Goal: Book appointment/travel/reservation

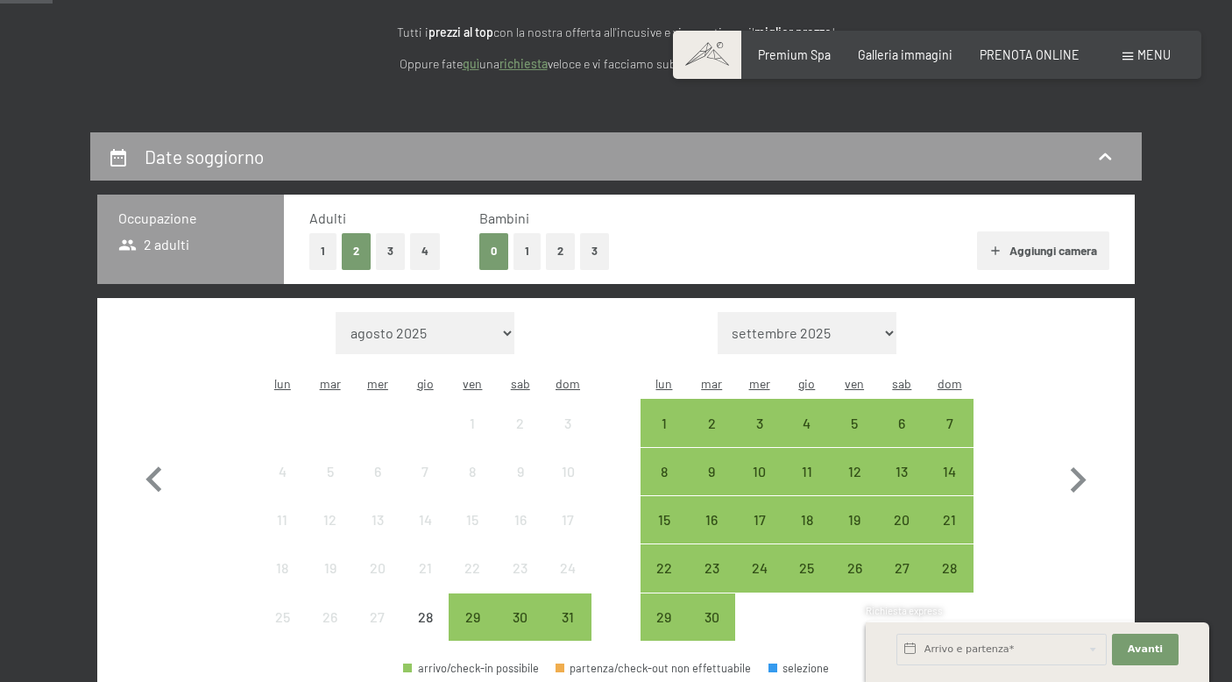
scroll to position [252, 0]
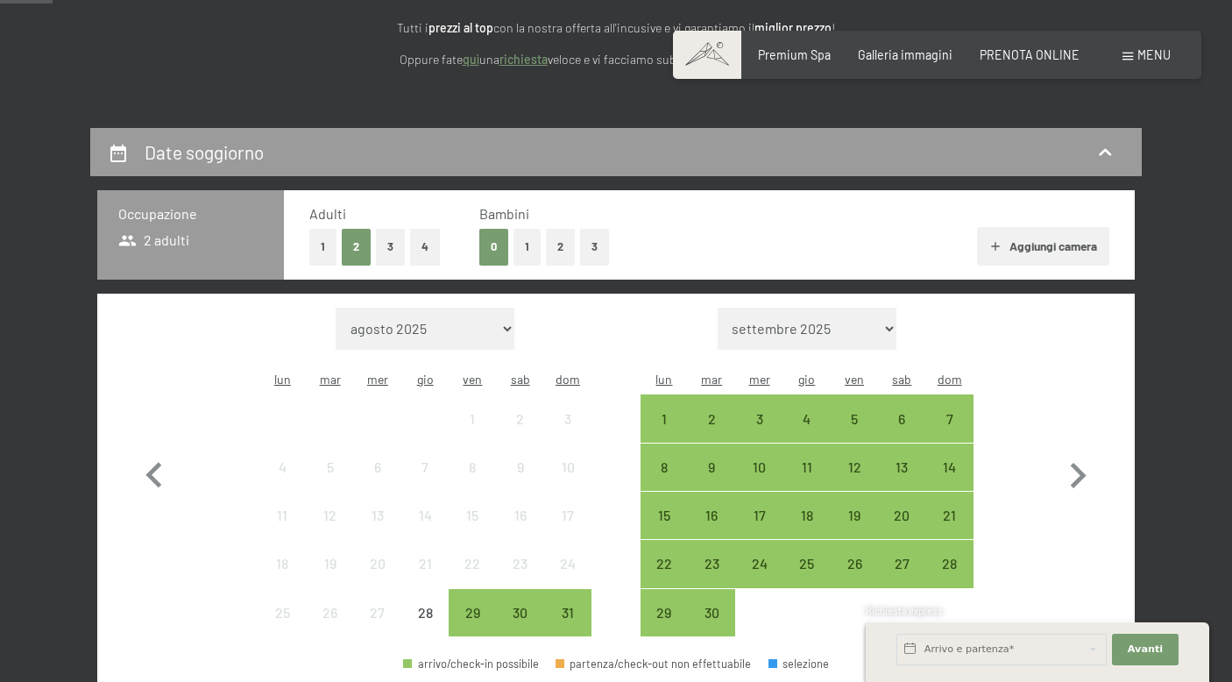
click at [519, 249] on button "1" at bounding box center [526, 247] width 27 height 36
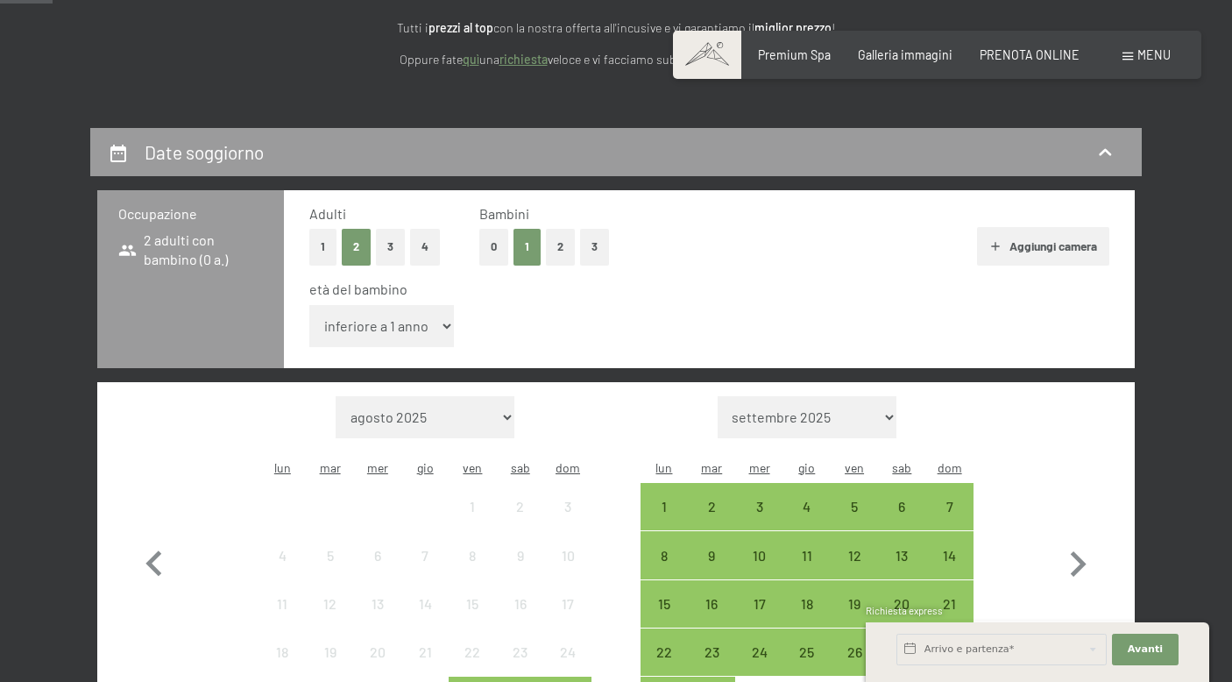
select select "7"
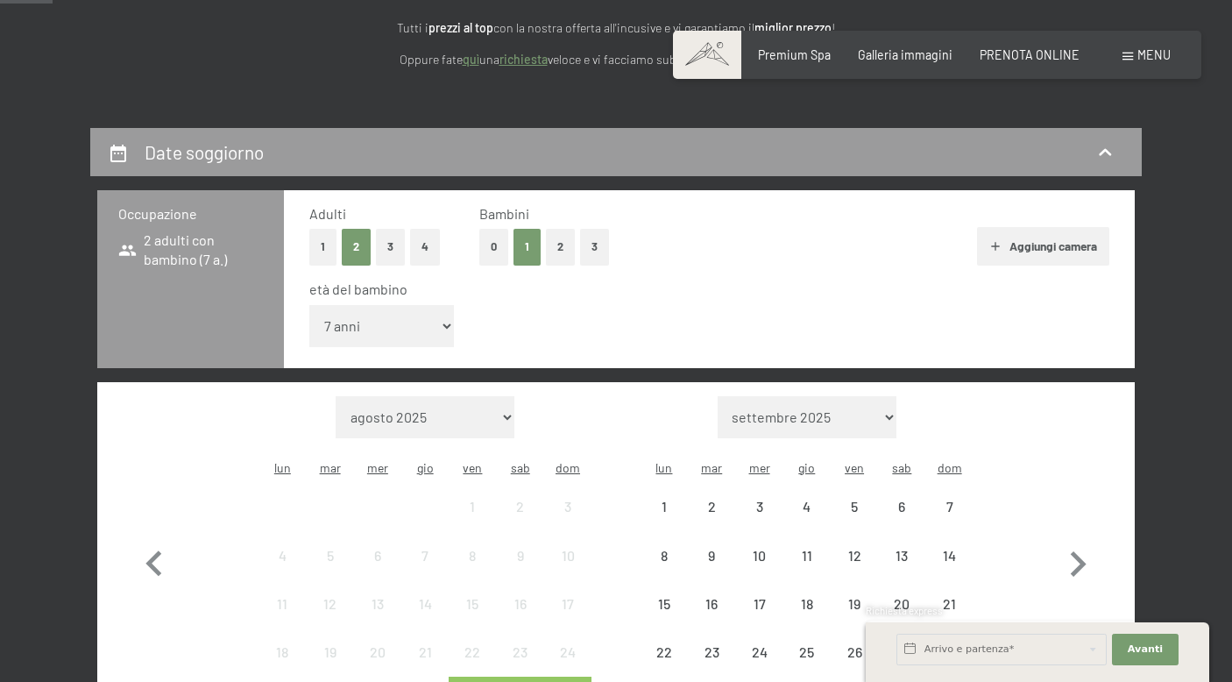
click at [775, 289] on div "età del bambino" at bounding box center [702, 288] width 786 height 19
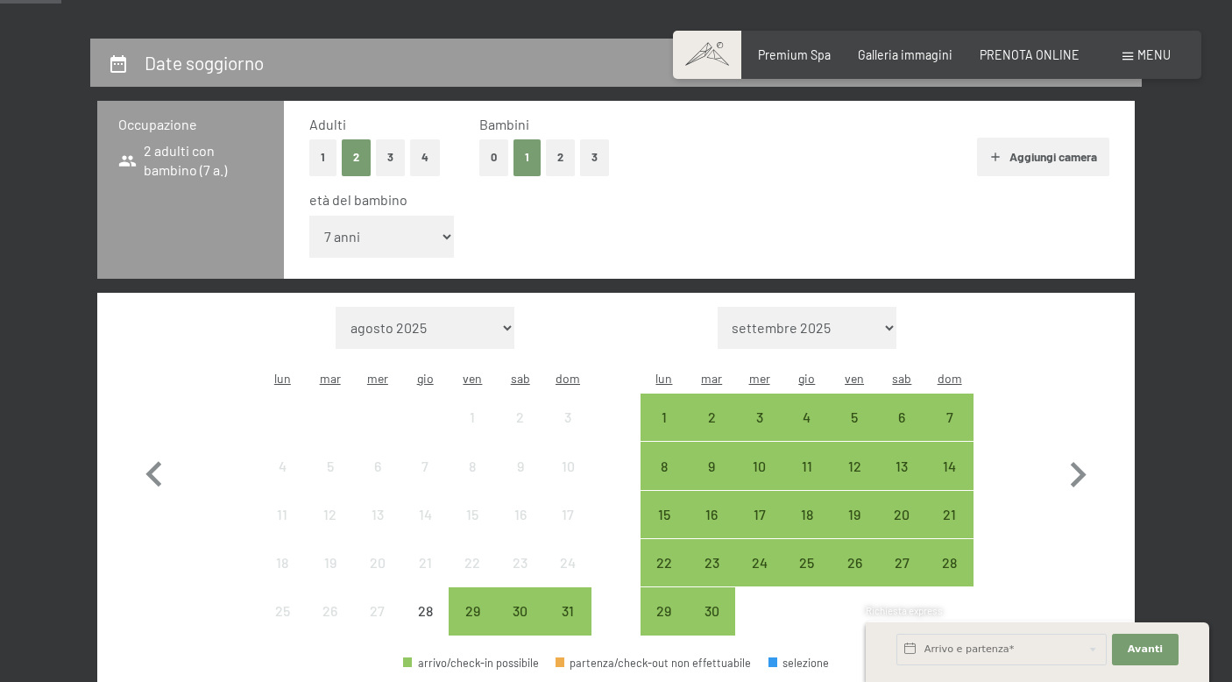
scroll to position [367, 0]
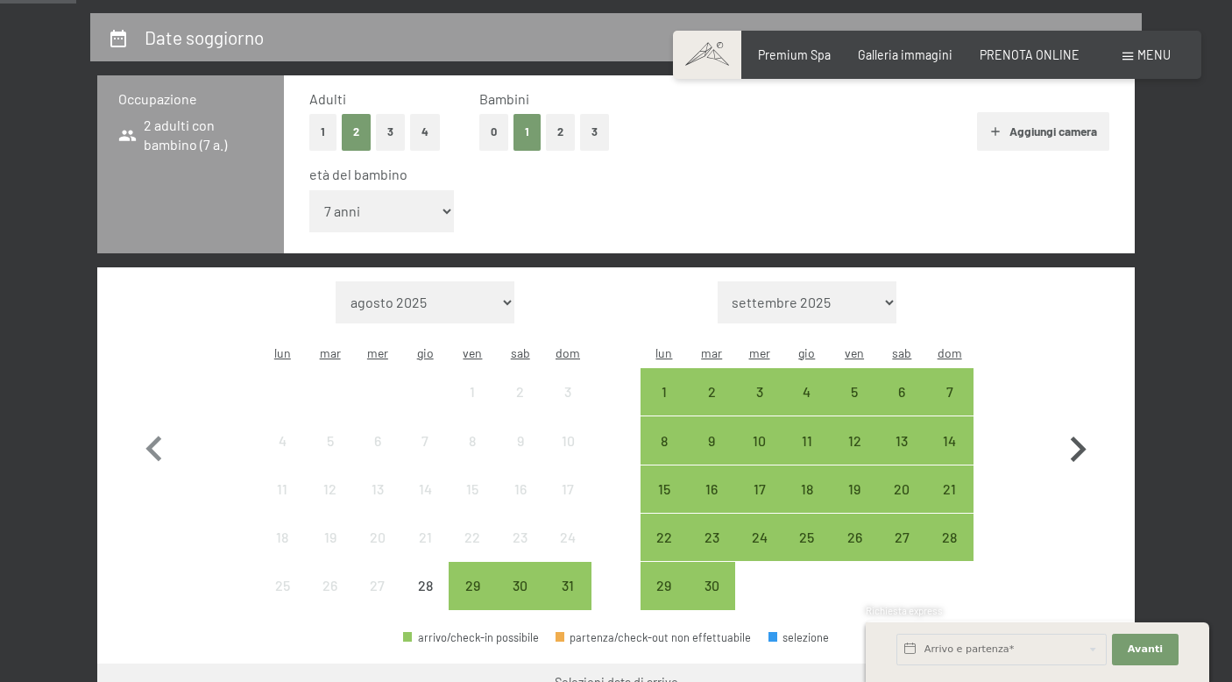
click at [1084, 424] on icon "button" at bounding box center [1077, 449] width 51 height 51
select select "[DATE]"
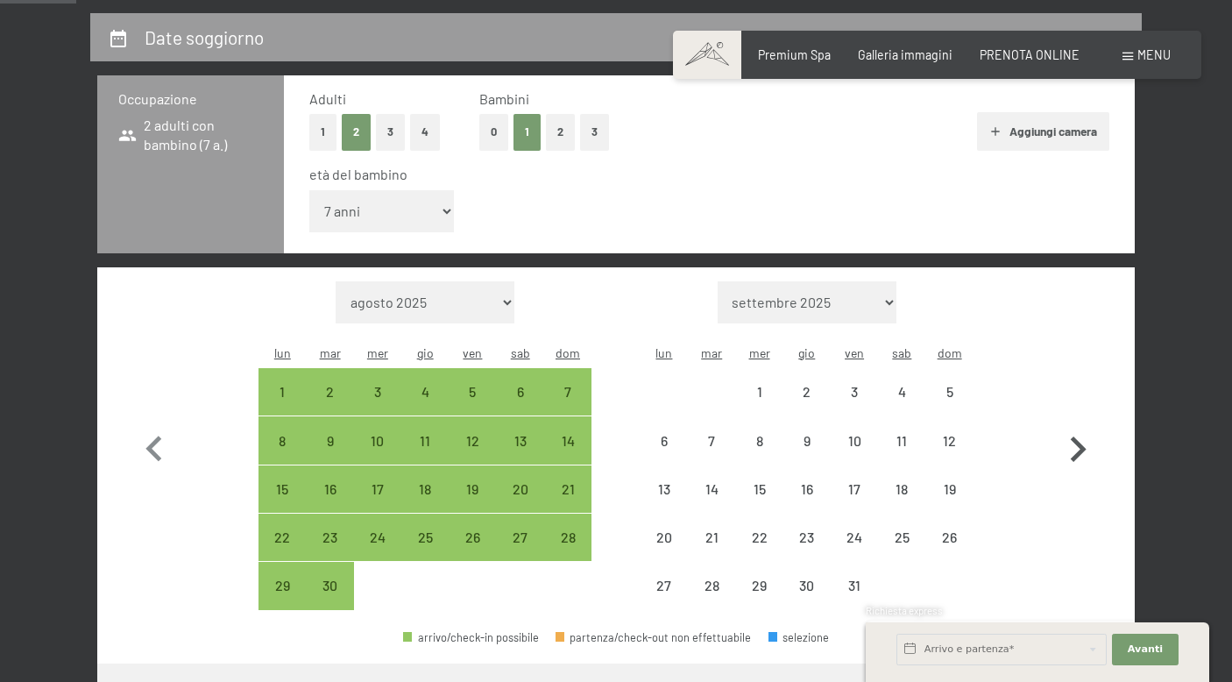
click at [1084, 424] on icon "button" at bounding box center [1077, 449] width 51 height 51
select select "[DATE]"
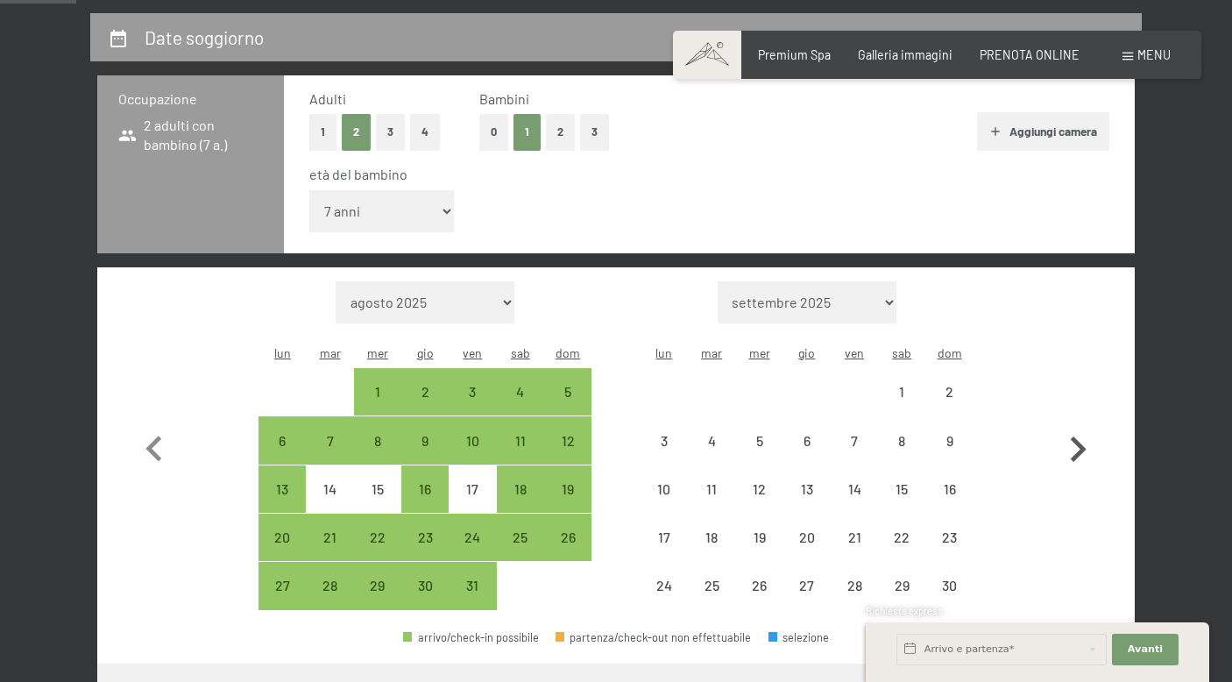
select select "[DATE]"
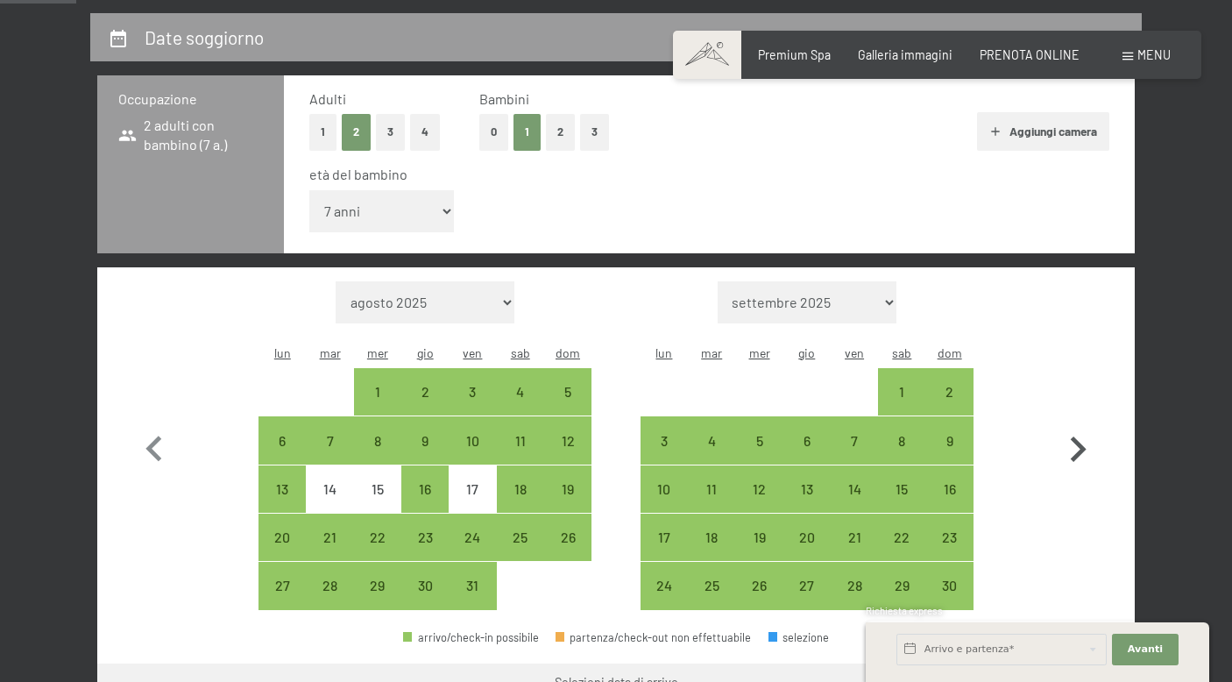
click at [1084, 424] on icon "button" at bounding box center [1077, 449] width 51 height 51
select select "[DATE]"
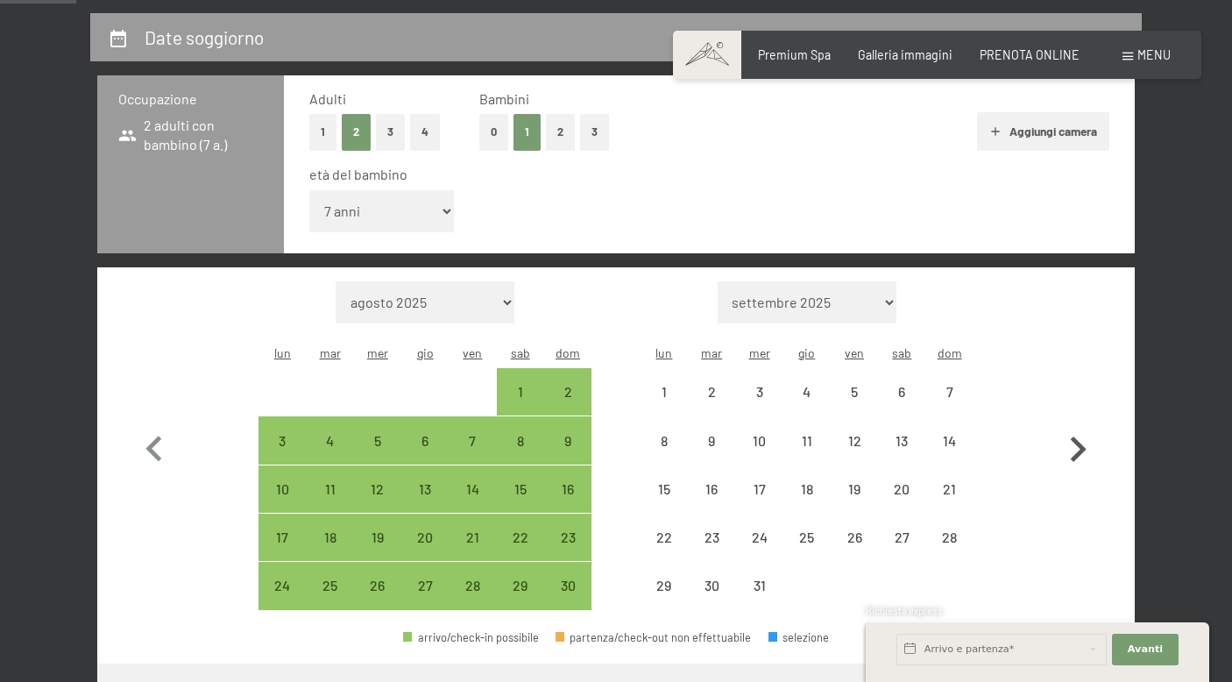
select select "[DATE]"
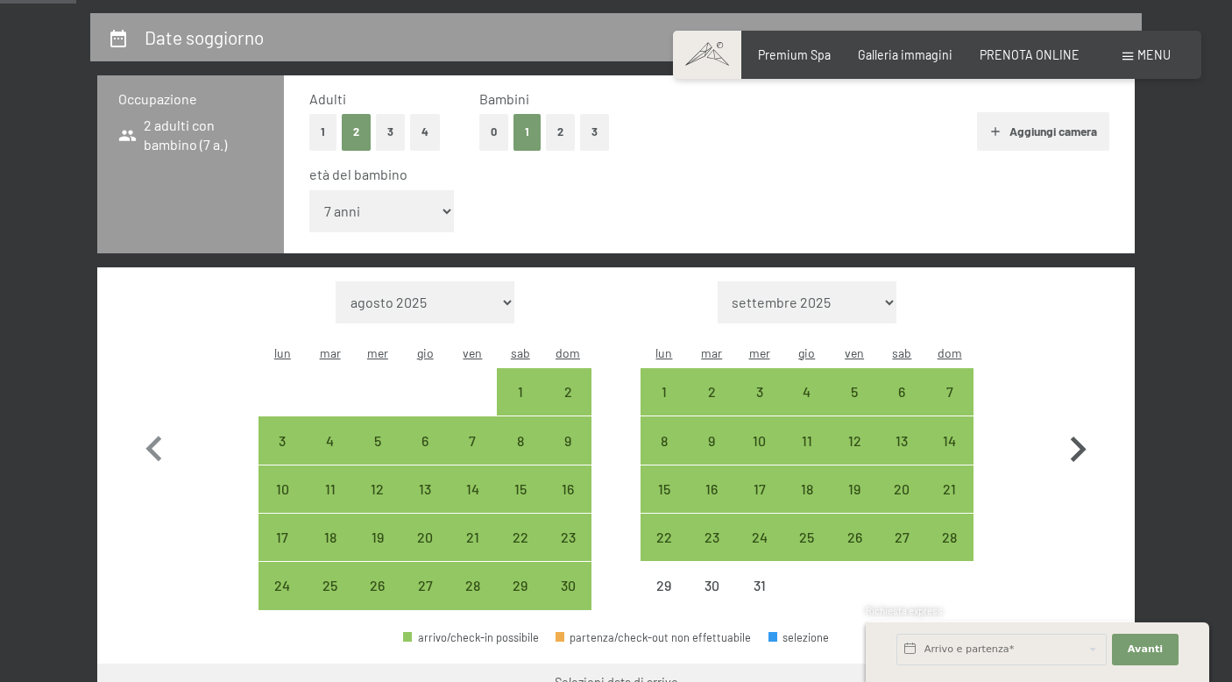
click at [1084, 424] on icon "button" at bounding box center [1077, 449] width 51 height 51
select select "[DATE]"
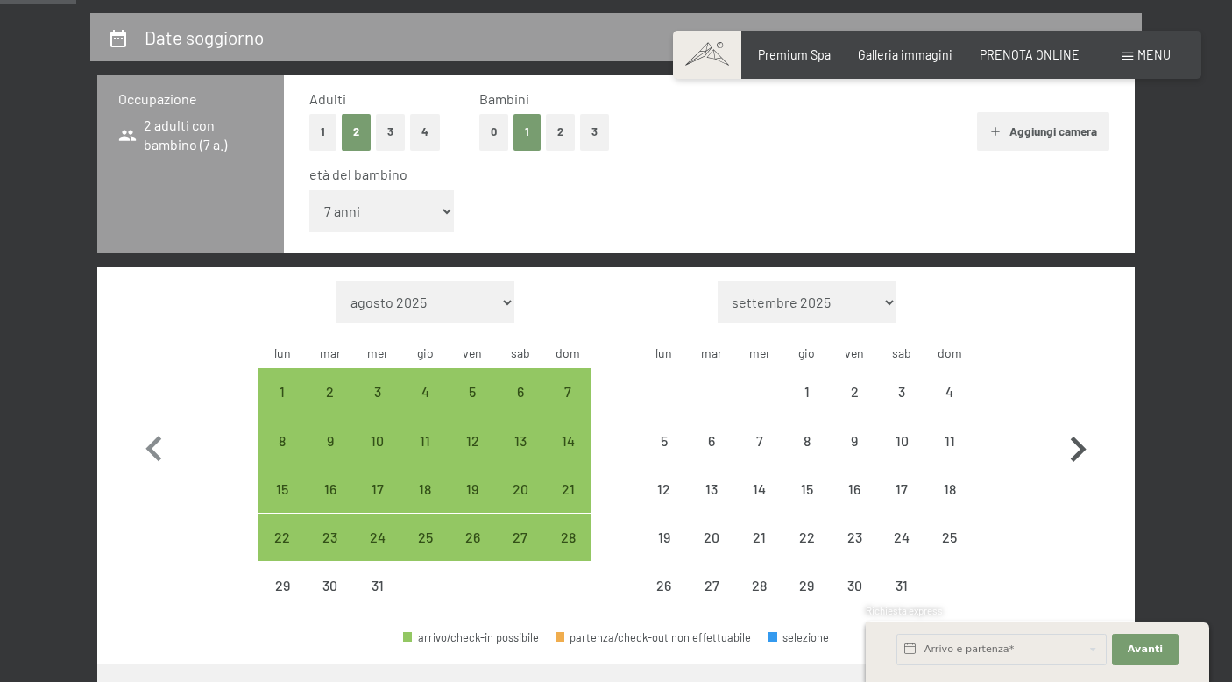
select select "[DATE]"
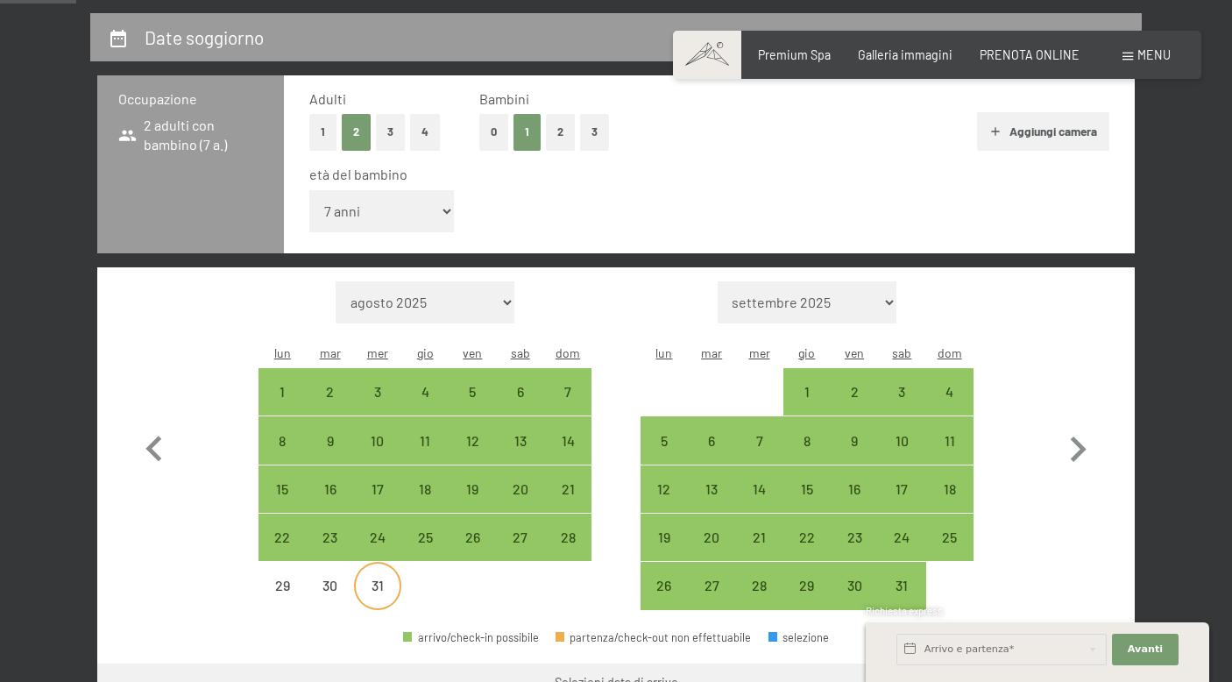
click at [383, 578] on div "31" at bounding box center [378, 600] width 44 height 44
select select "[DATE]"
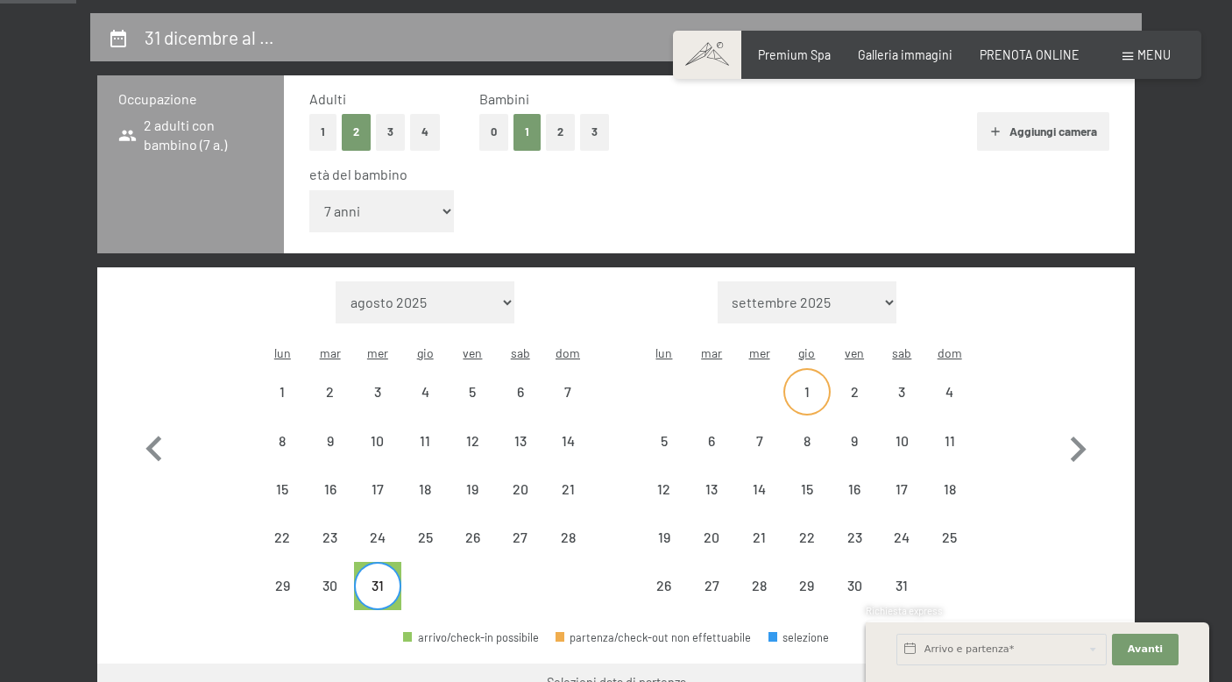
click at [807, 385] on div "1" at bounding box center [807, 407] width 44 height 44
select select "[DATE]"
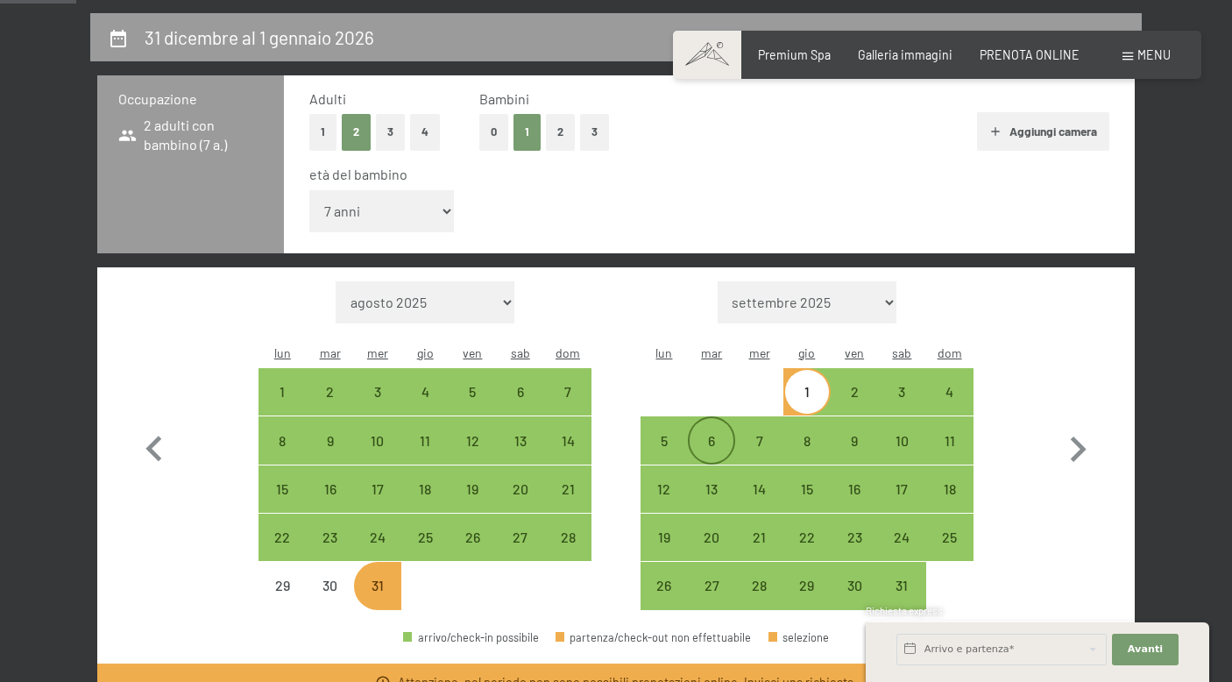
click at [713, 434] on div "6" at bounding box center [711, 456] width 44 height 44
select select "[DATE]"
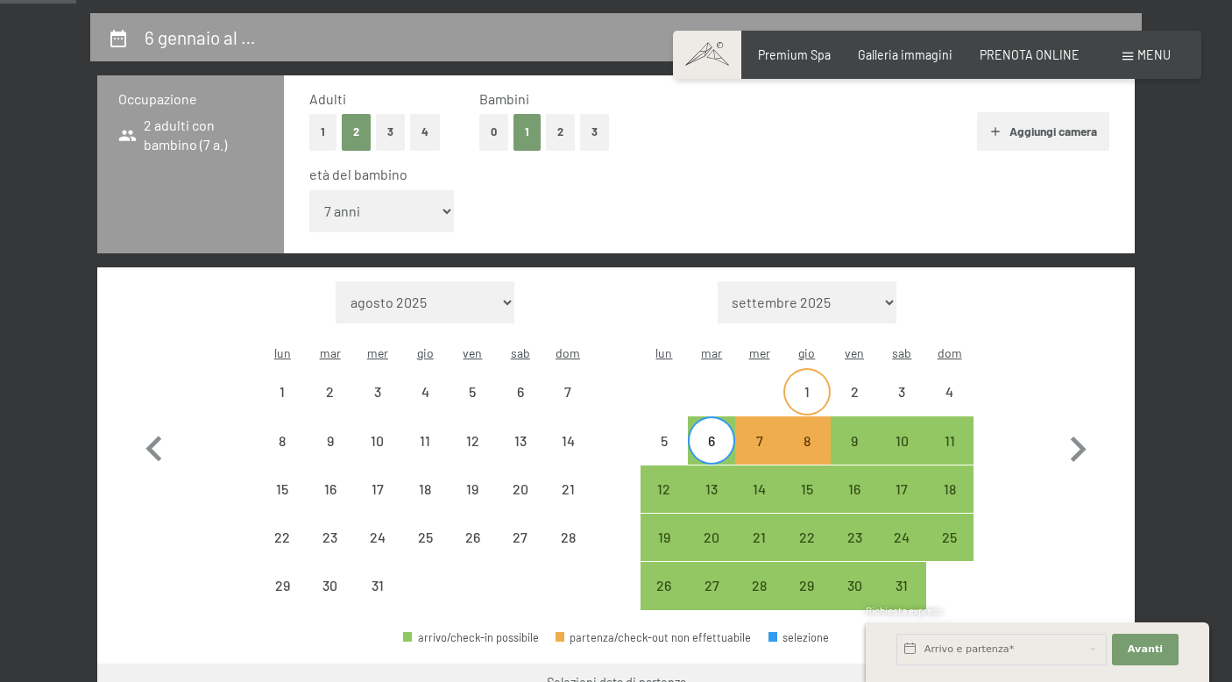
click at [822, 385] on div "1" at bounding box center [807, 407] width 44 height 44
select select "[DATE]"
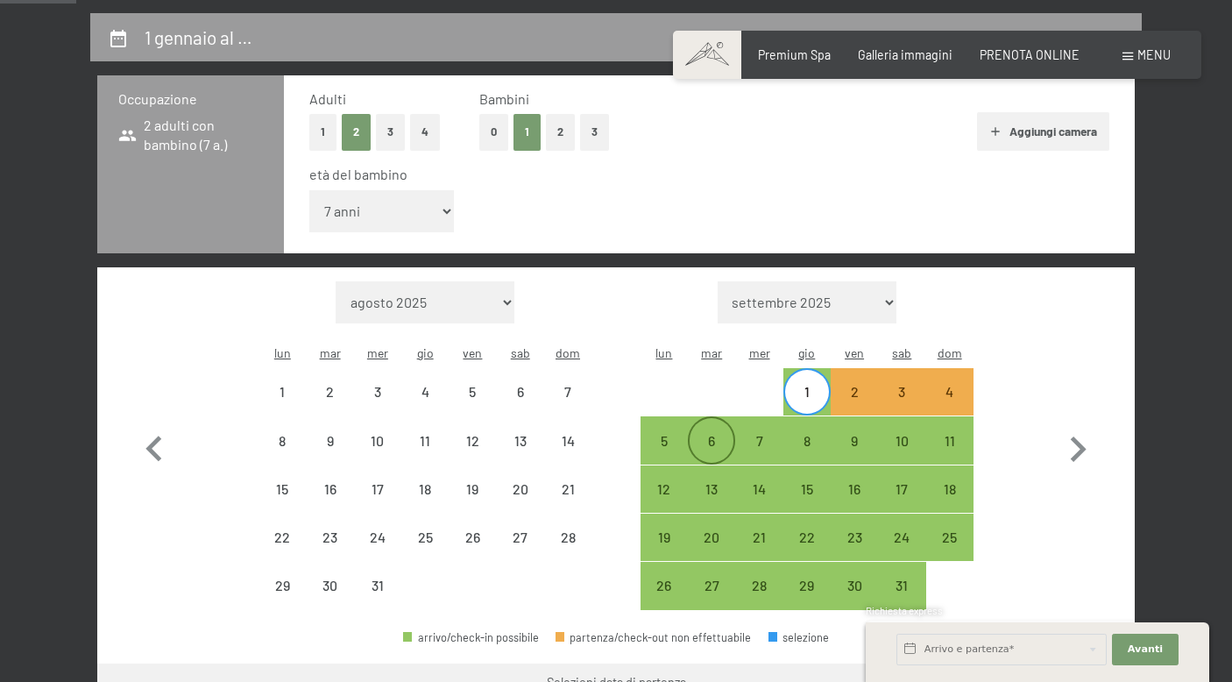
click at [708, 434] on div "6" at bounding box center [711, 456] width 44 height 44
select select "[DATE]"
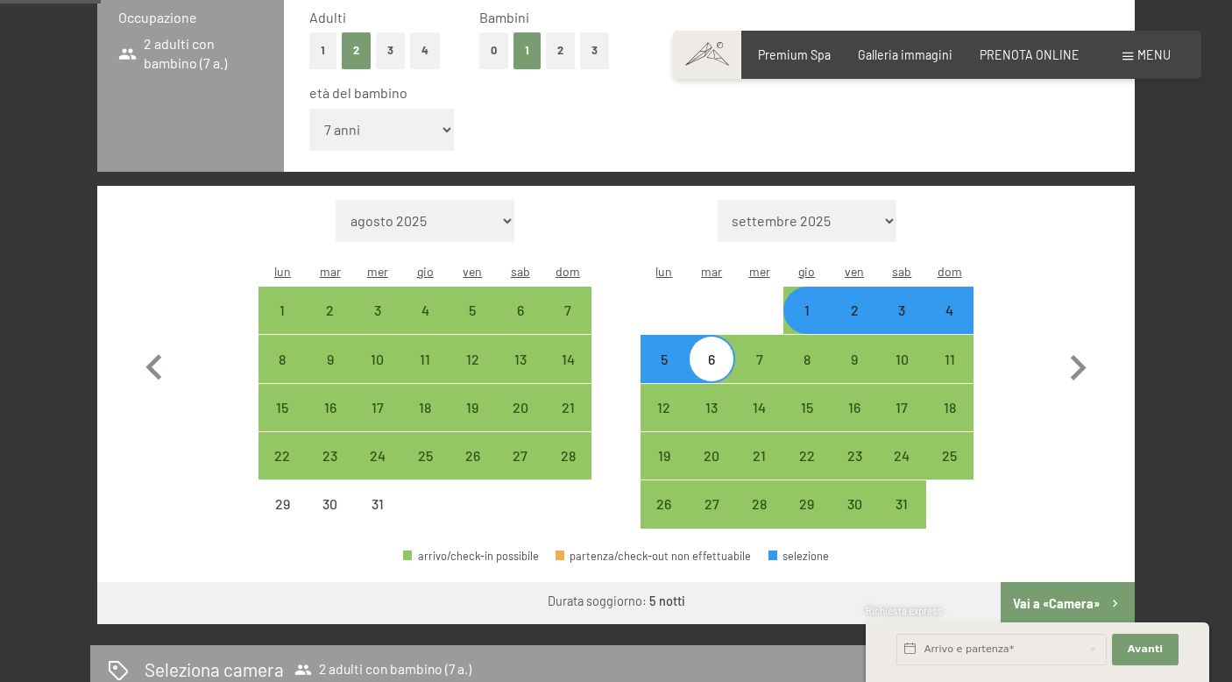
scroll to position [438, 0]
